Goal: Task Accomplishment & Management: Manage account settings

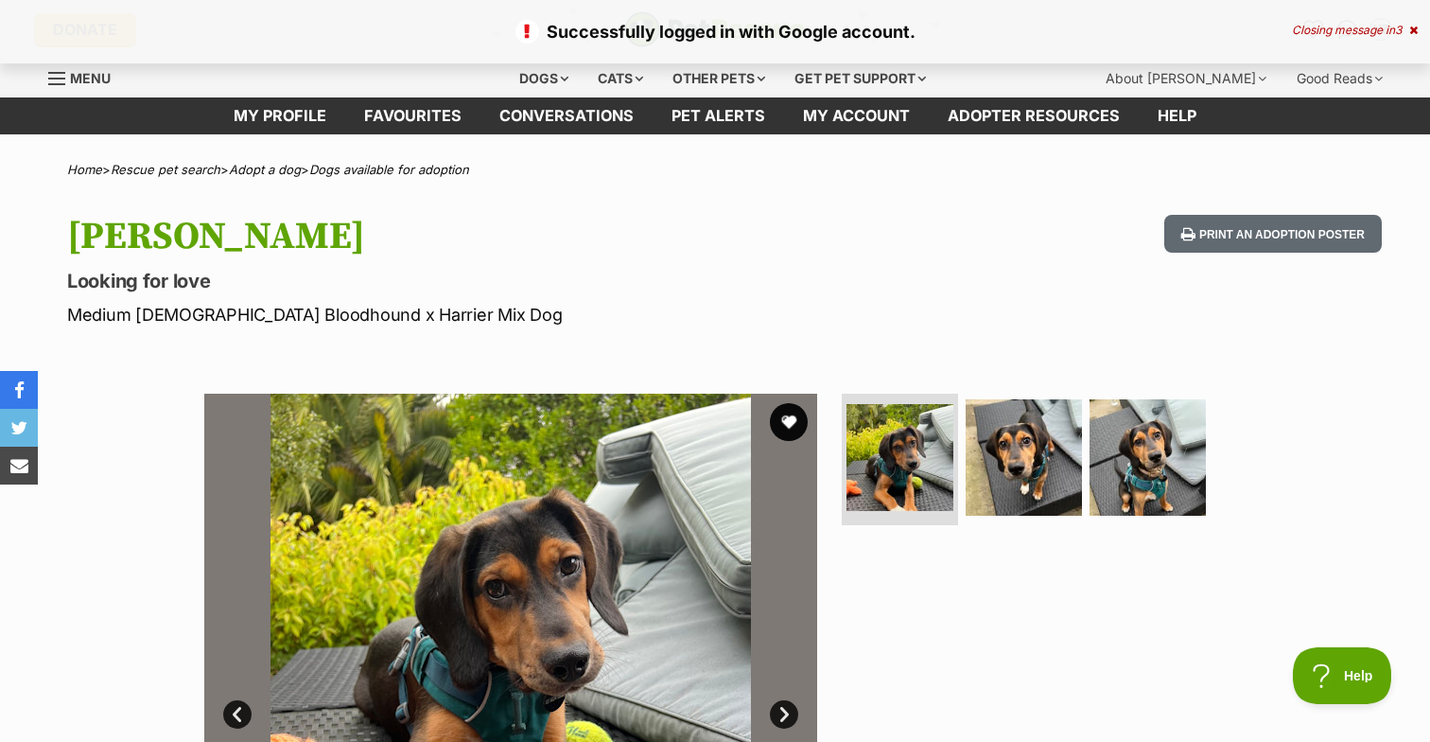
click at [1411, 23] on div "Successfully logged in with Google account. Closing message in 3" at bounding box center [715, 31] width 1430 height 63
click at [1409, 27] on icon at bounding box center [1413, 30] width 9 height 11
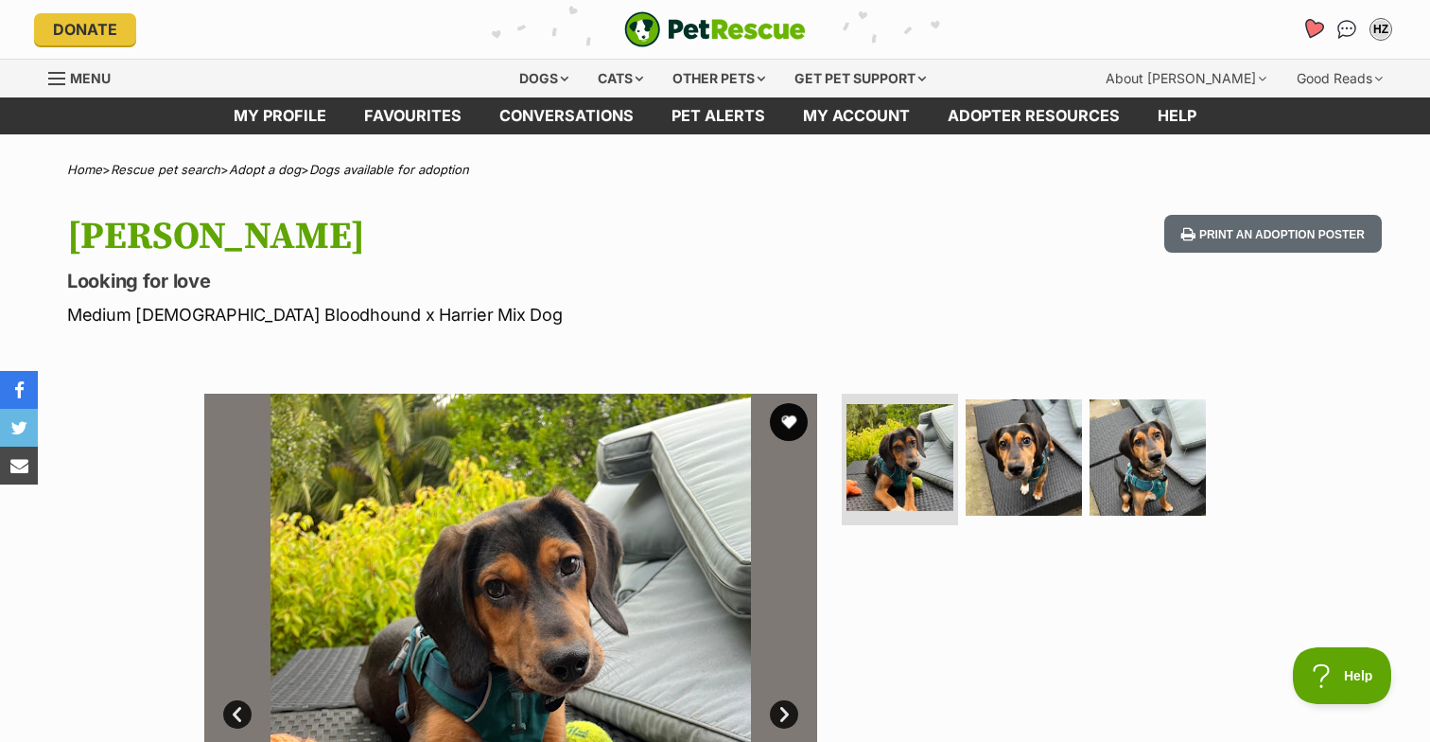
click at [1313, 24] on icon "Favourites" at bounding box center [1313, 29] width 23 height 22
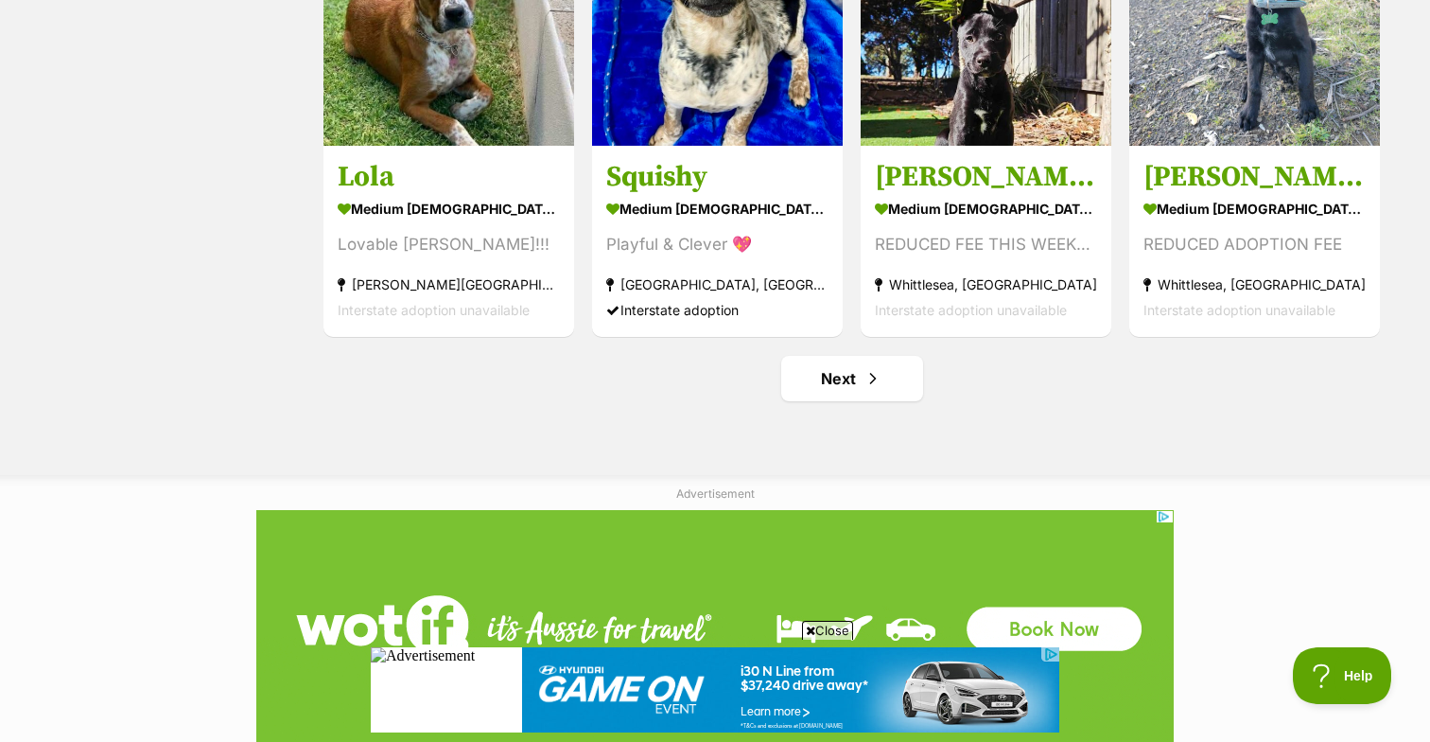
scroll to position [2280, 0]
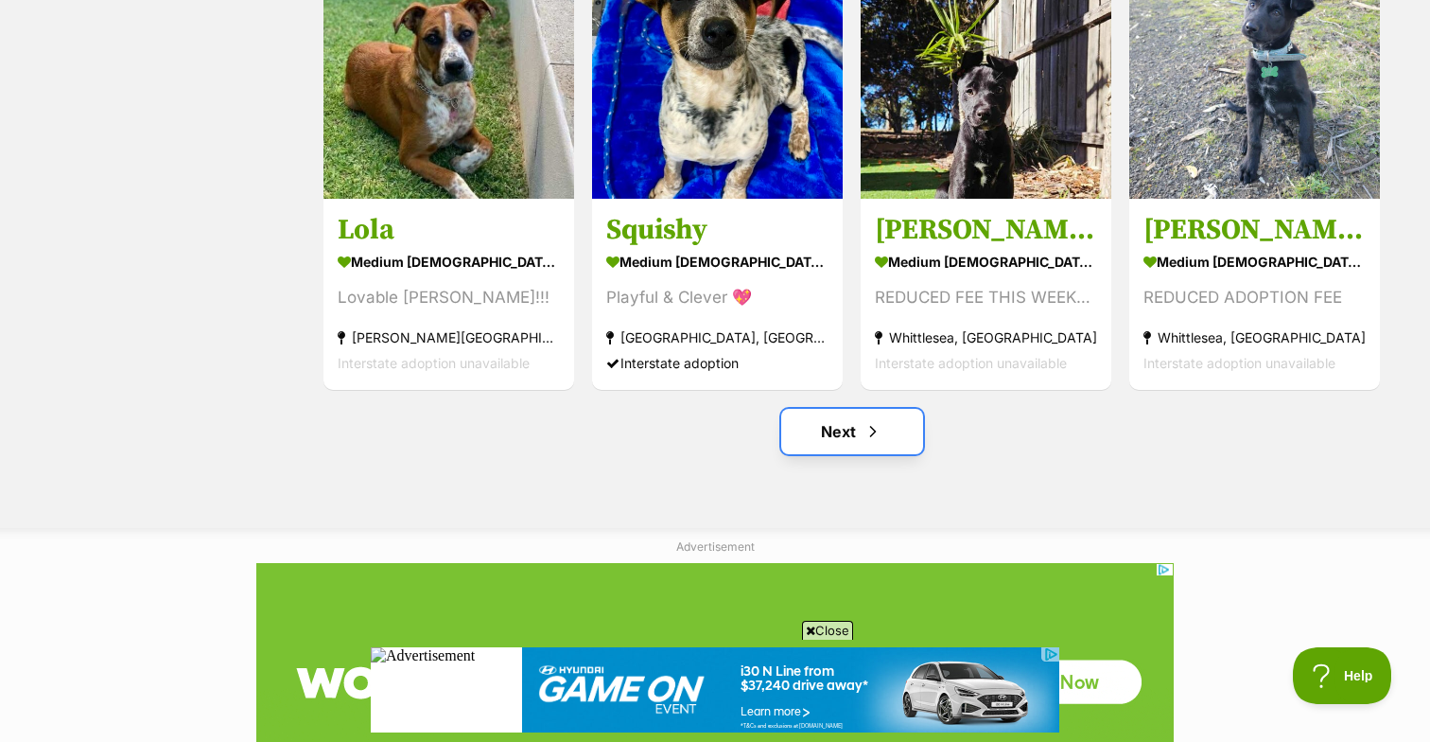
click at [853, 428] on link "Next" at bounding box center [852, 431] width 142 height 45
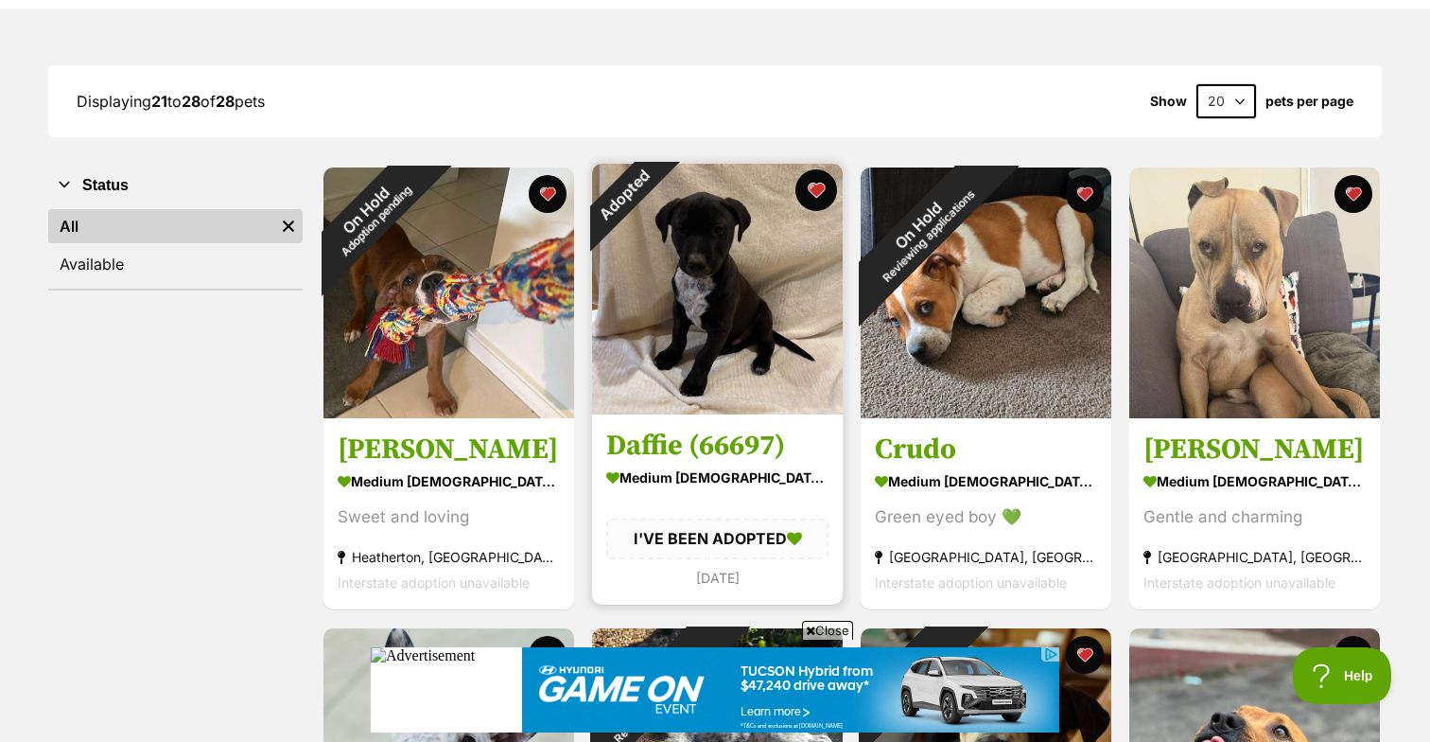
click at [814, 192] on button "favourite" at bounding box center [817, 190] width 42 height 42
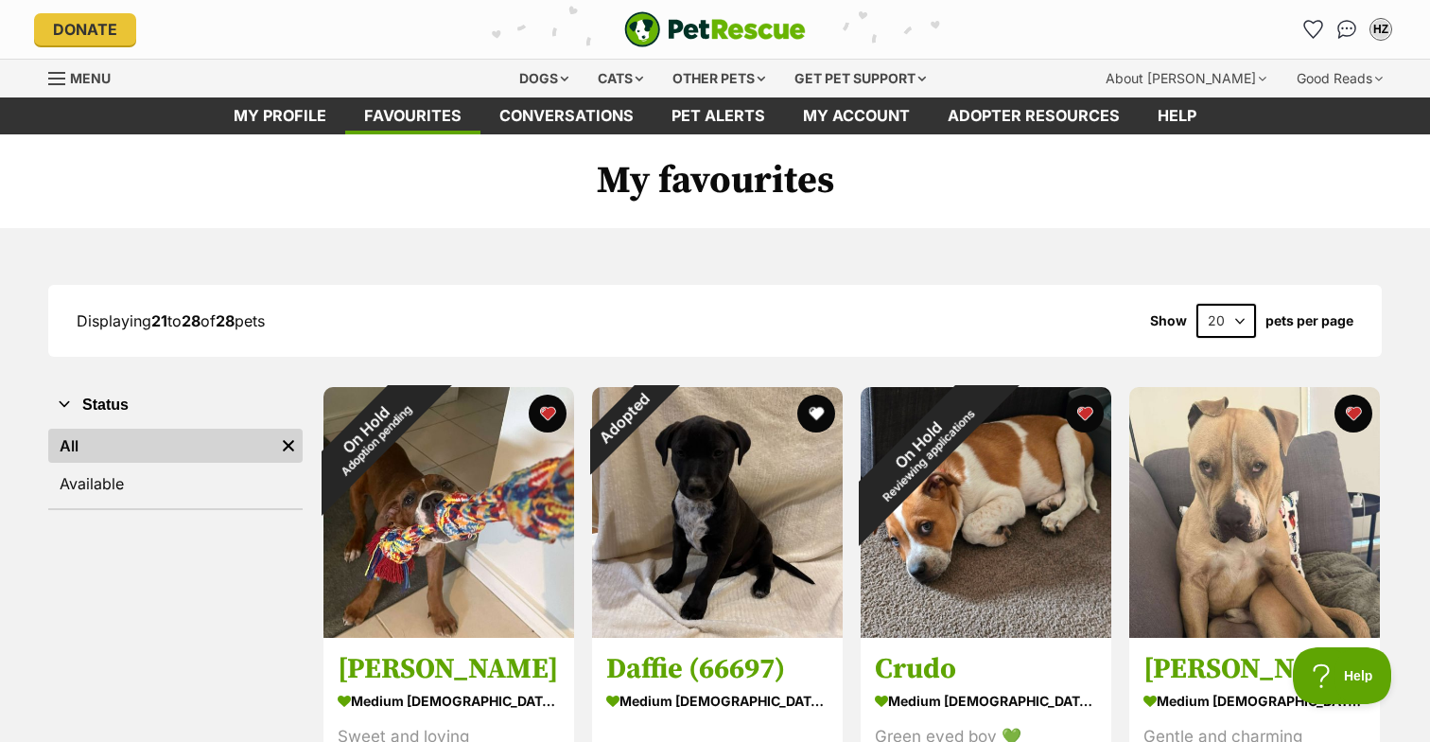
click at [1241, 321] on select "20 40 60" at bounding box center [1227, 321] width 60 height 34
select select "60"
click at [1197, 304] on select "20 40 60" at bounding box center [1227, 321] width 60 height 34
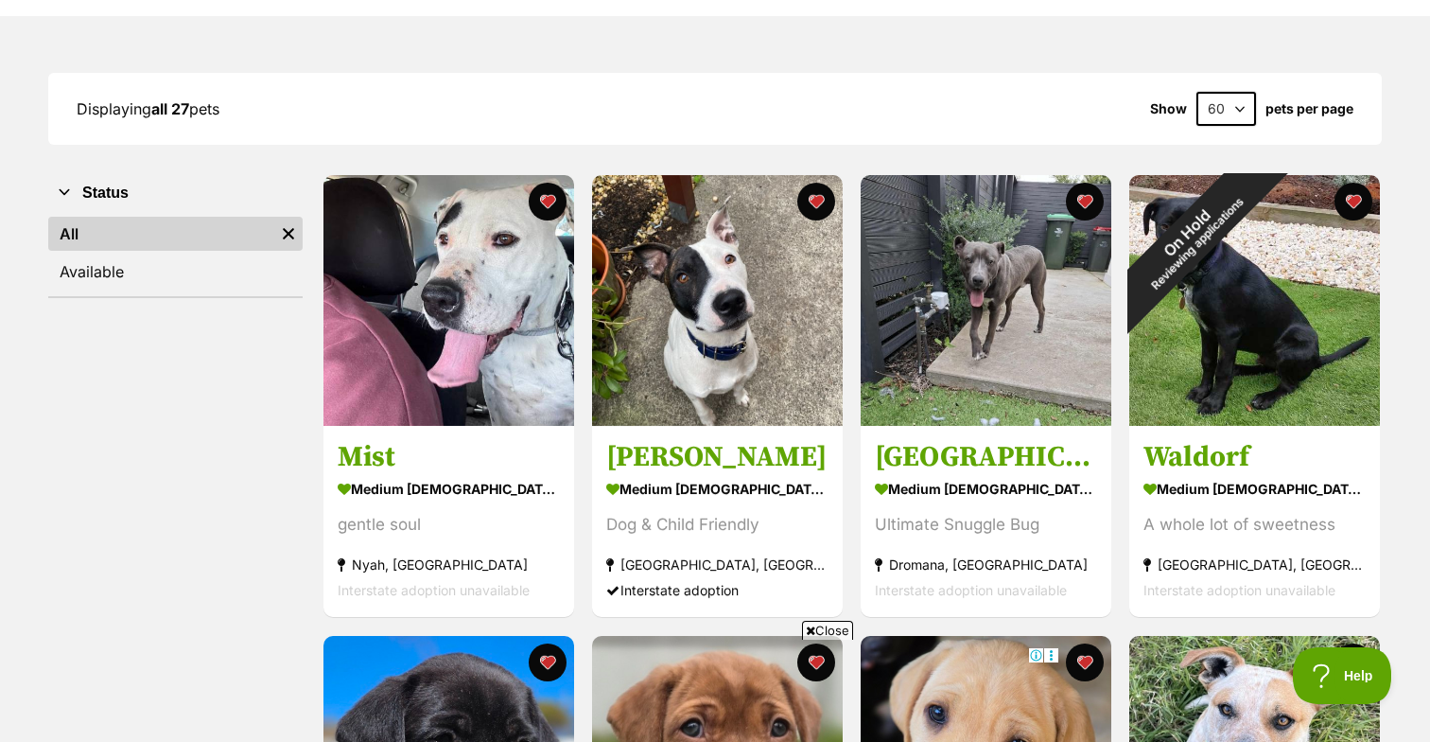
scroll to position [220, 0]
